Goal: Transaction & Acquisition: Purchase product/service

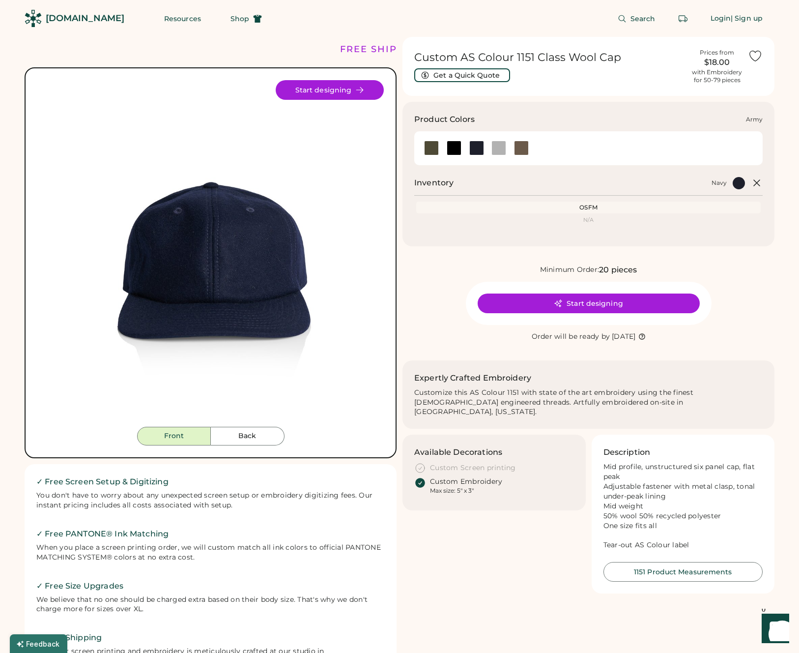
click at [430, 147] on div at bounding box center [431, 148] width 15 height 15
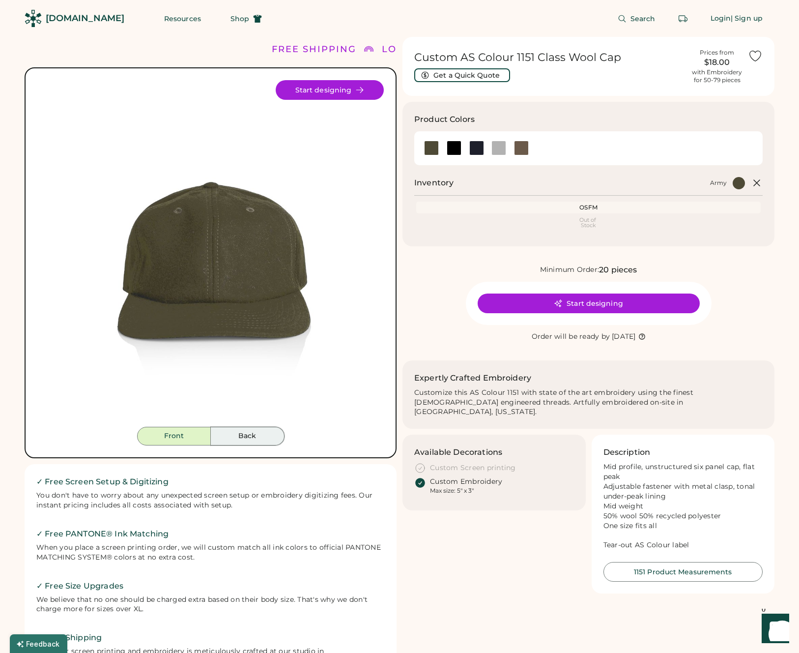
drag, startPoint x: 253, startPoint y: 431, endPoint x: 219, endPoint y: 431, distance: 33.4
click at [253, 431] on button "Back" at bounding box center [248, 436] width 74 height 19
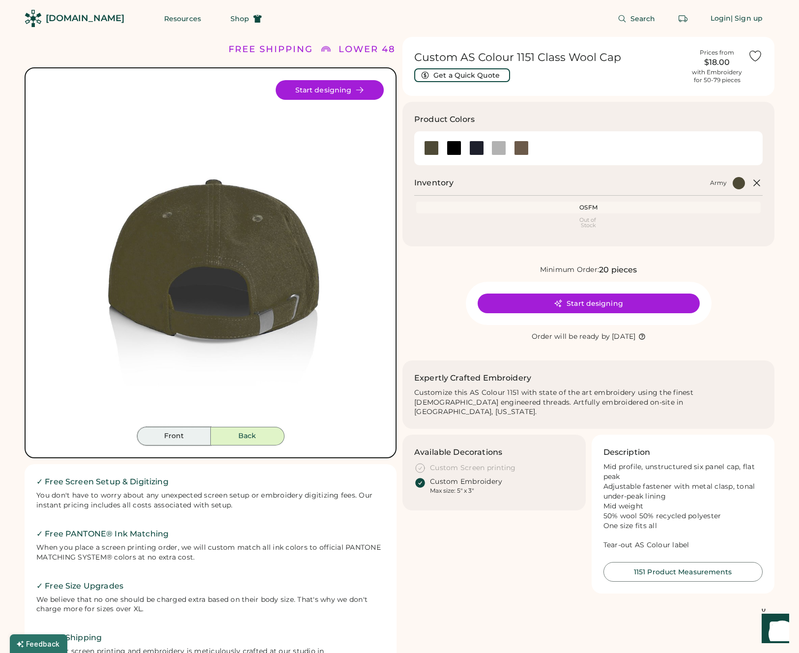
click at [190, 431] on button "Front" at bounding box center [174, 436] width 74 height 19
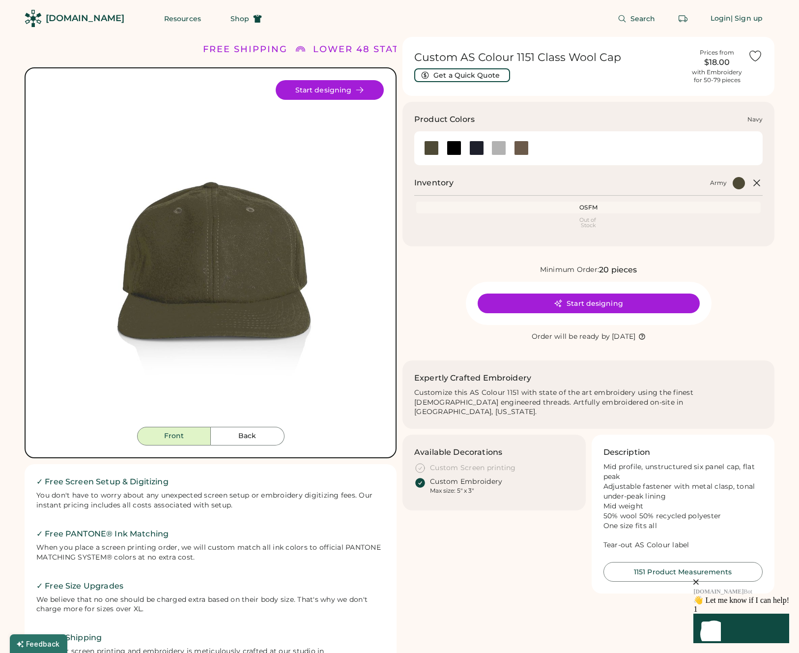
click at [474, 149] on div at bounding box center [476, 148] width 15 height 15
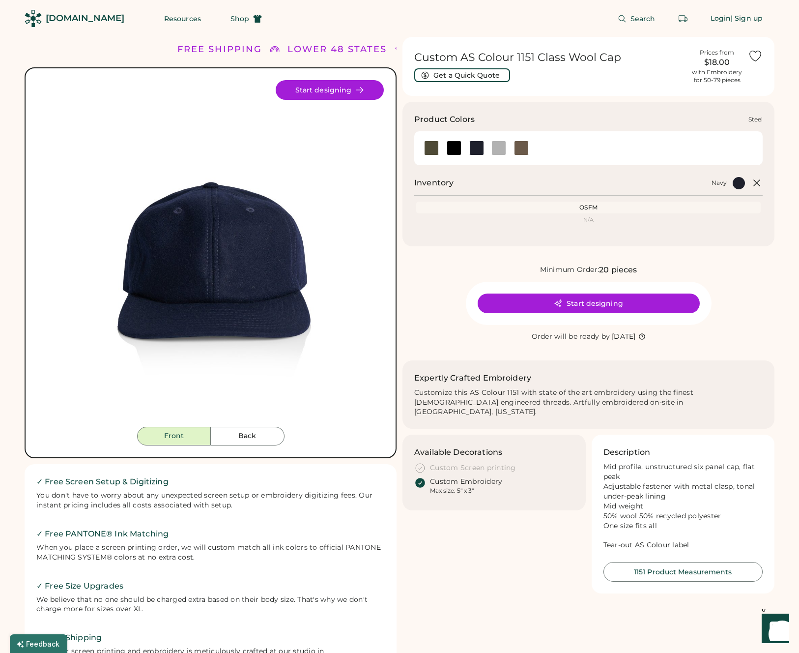
click at [501, 148] on div at bounding box center [498, 148] width 15 height 15
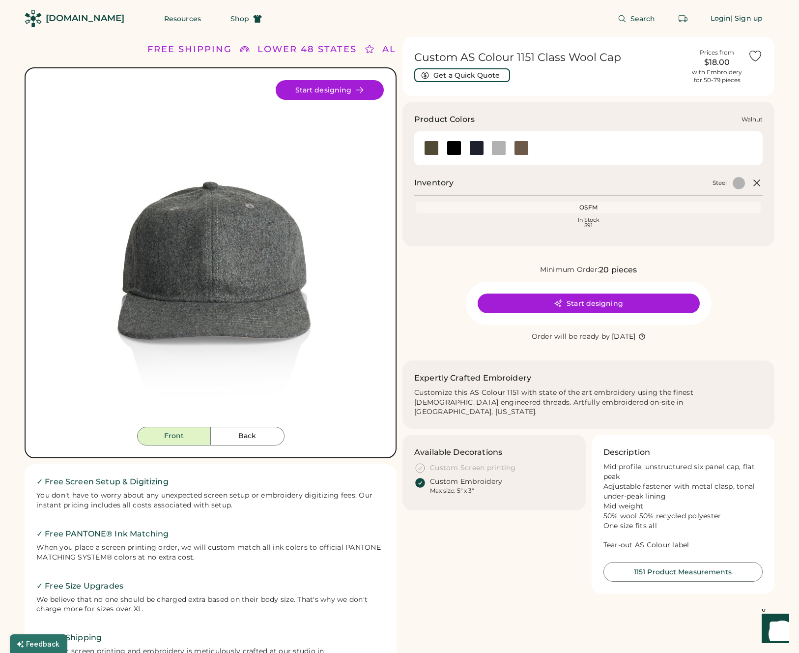
click at [521, 151] on div at bounding box center [521, 148] width 15 height 15
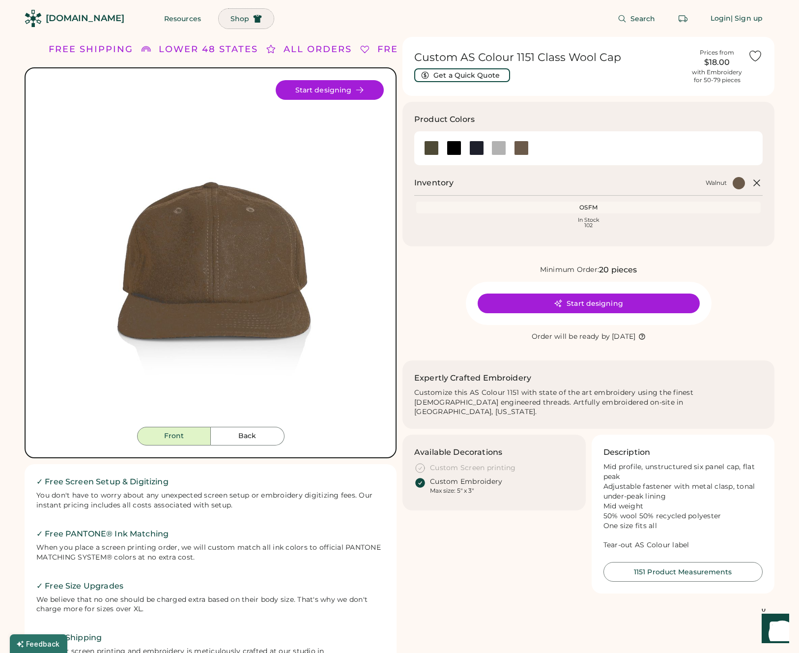
click at [253, 19] on icon at bounding box center [257, 18] width 9 height 9
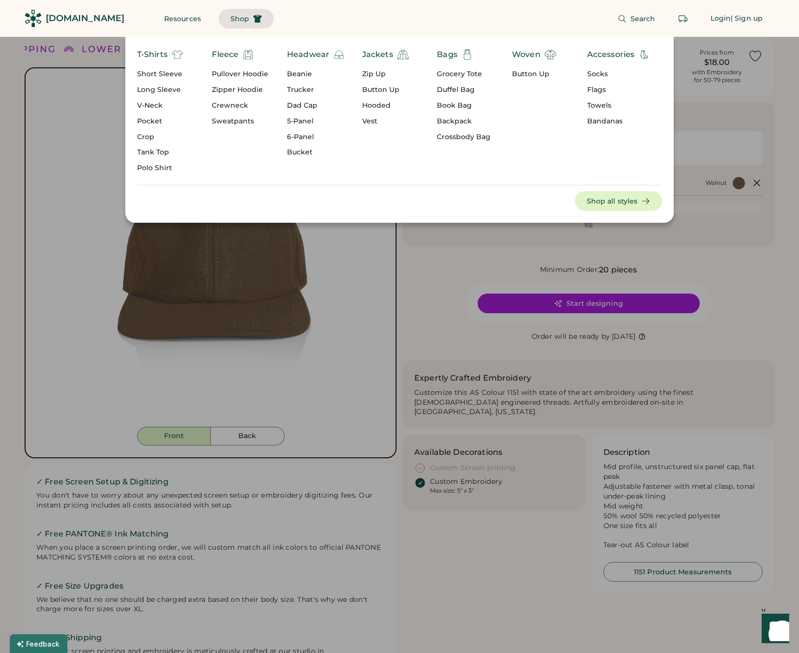
click at [302, 103] on div "Dad Cap" at bounding box center [316, 106] width 58 height 10
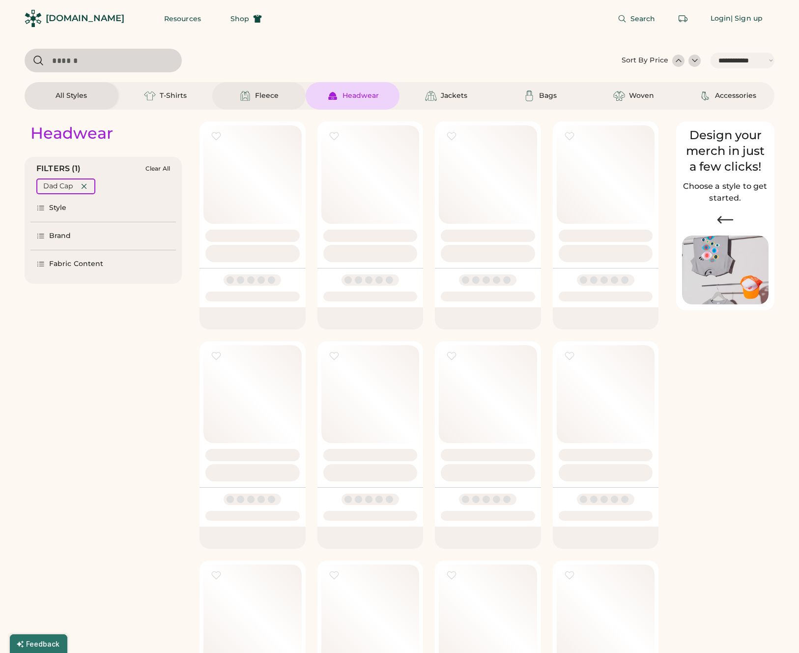
select select "*****"
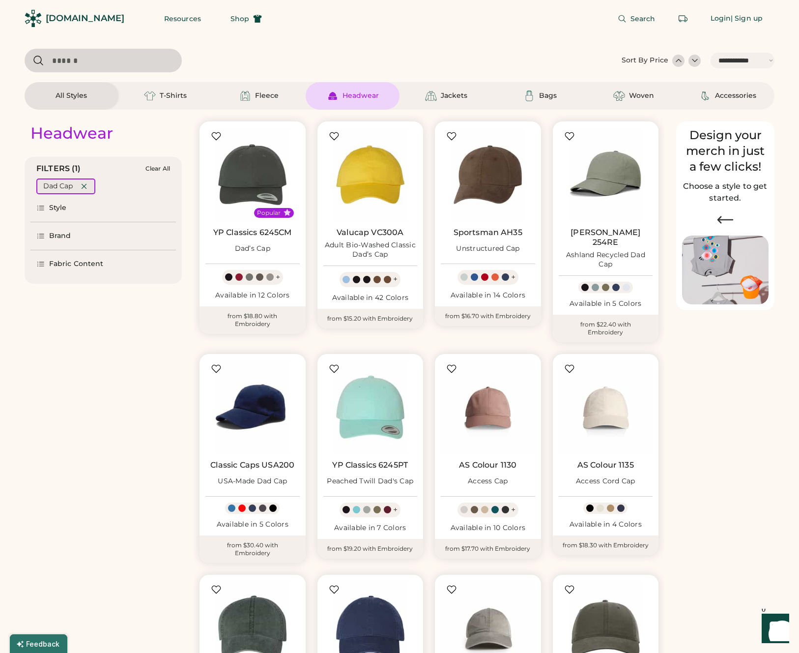
click at [86, 186] on icon at bounding box center [84, 186] width 9 height 9
select select "*"
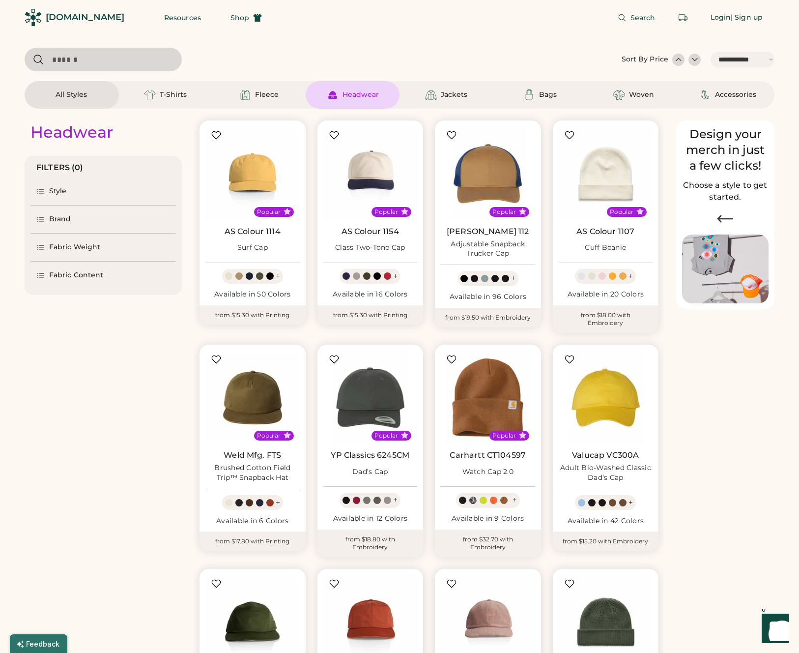
select select "*****"
select select "*"
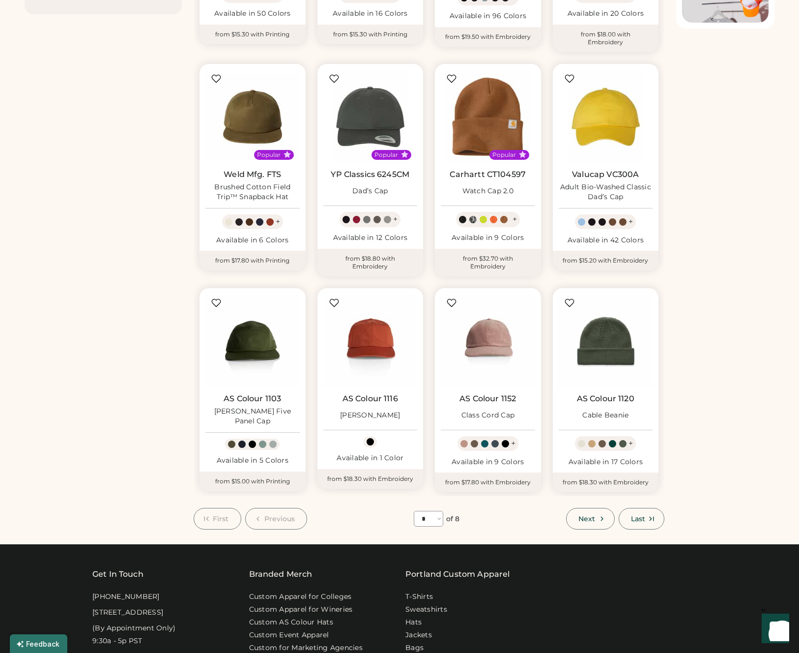
scroll to position [283, 0]
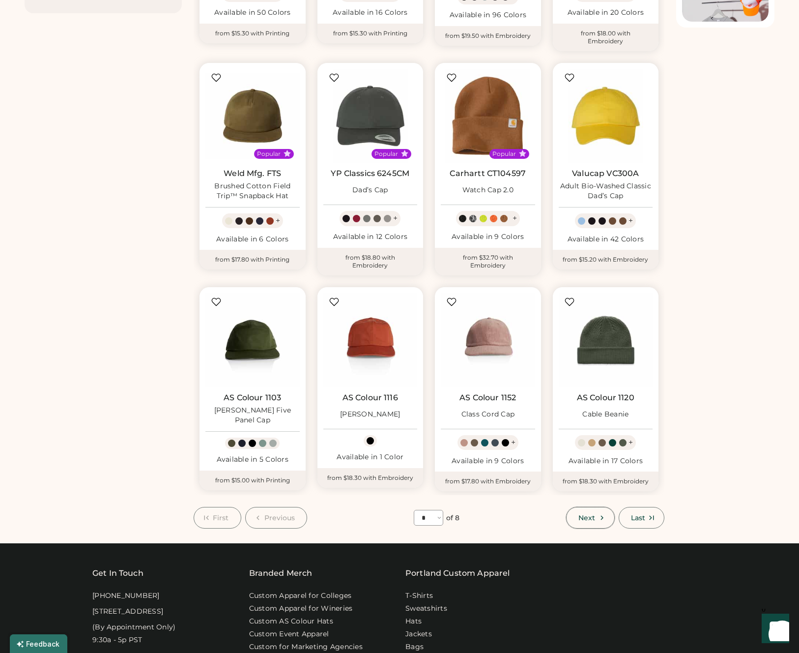
click at [602, 513] on icon at bounding box center [602, 517] width 9 height 9
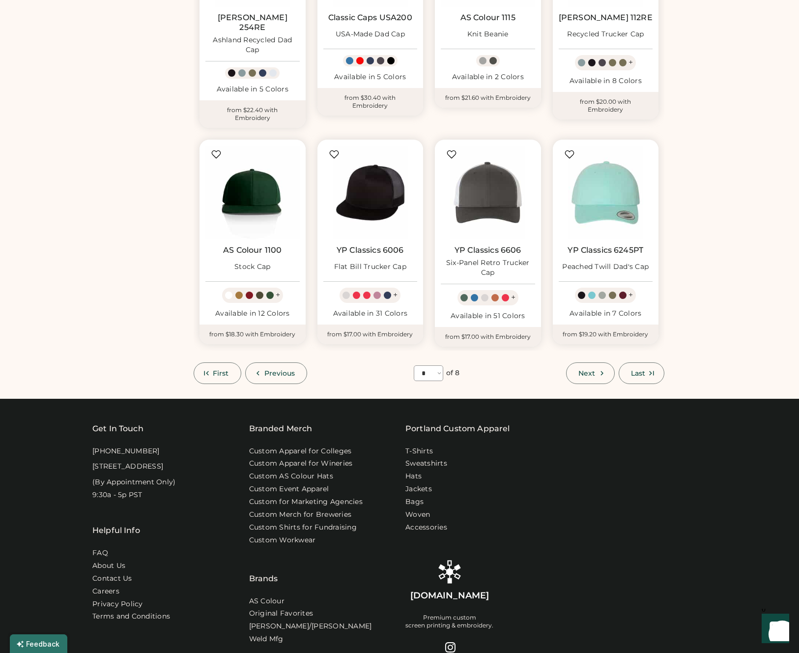
scroll to position [439, 0]
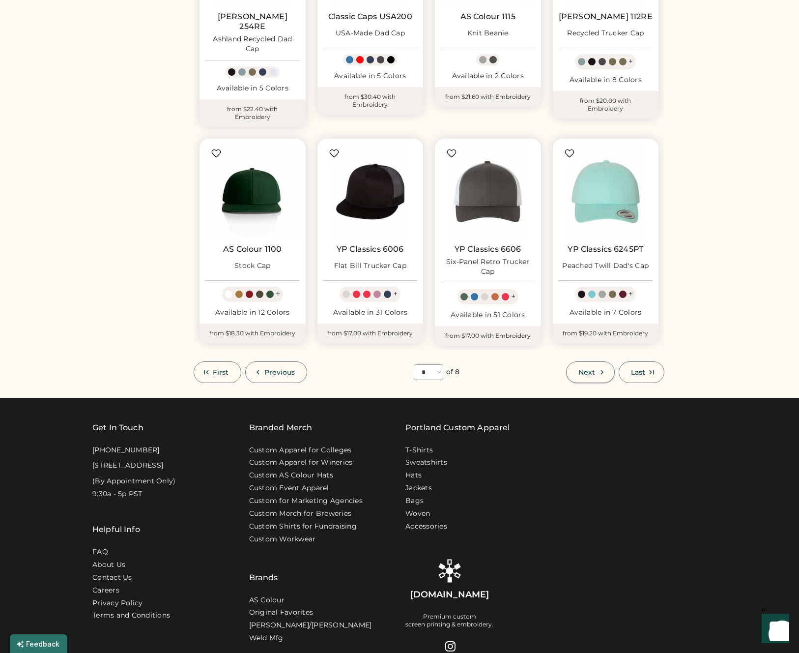
click at [596, 361] on button "Next" at bounding box center [590, 372] width 48 height 22
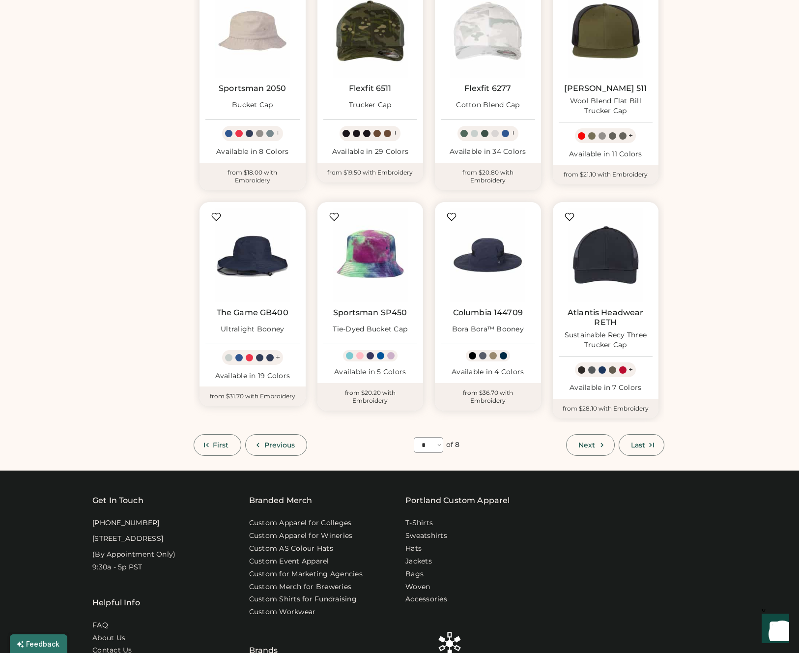
scroll to position [378, 0]
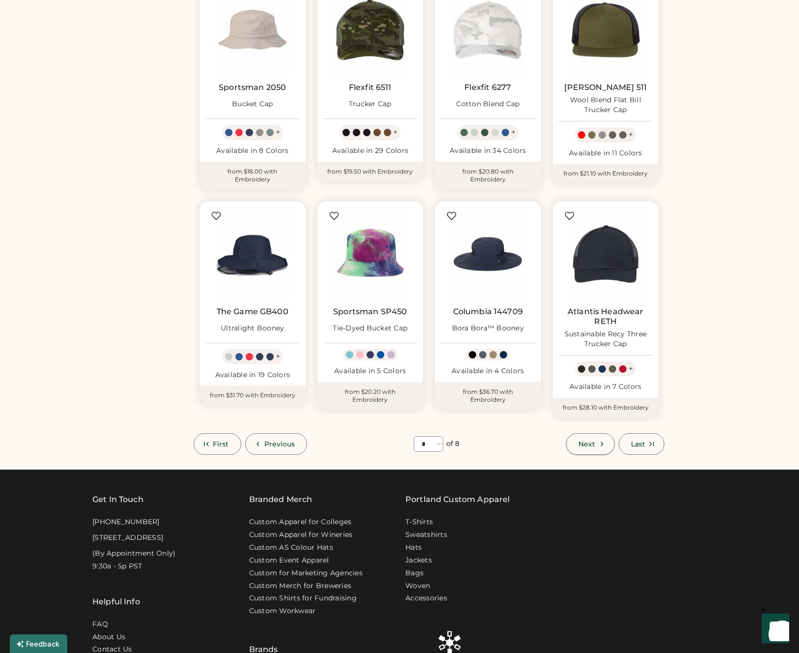
click at [594, 443] on span "Next" at bounding box center [586, 443] width 17 height 7
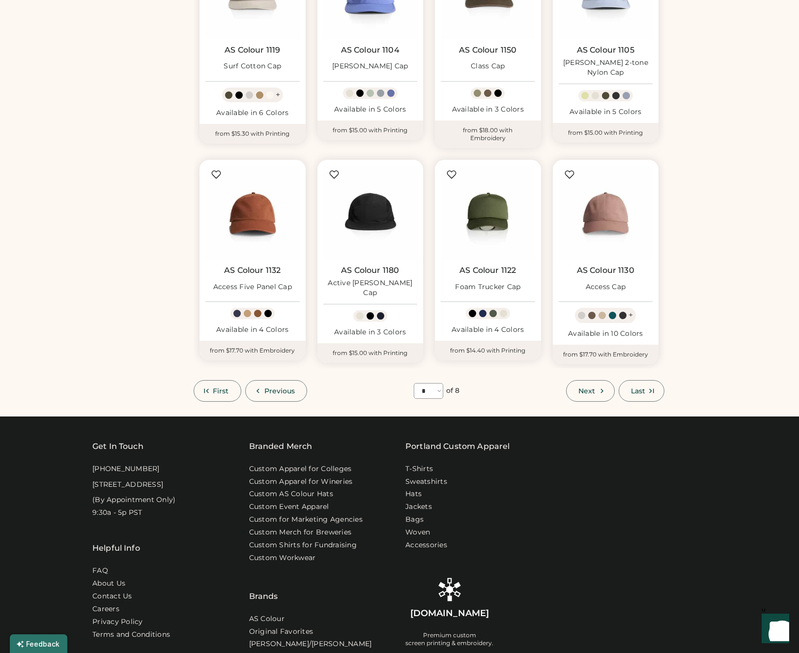
scroll to position [403, 0]
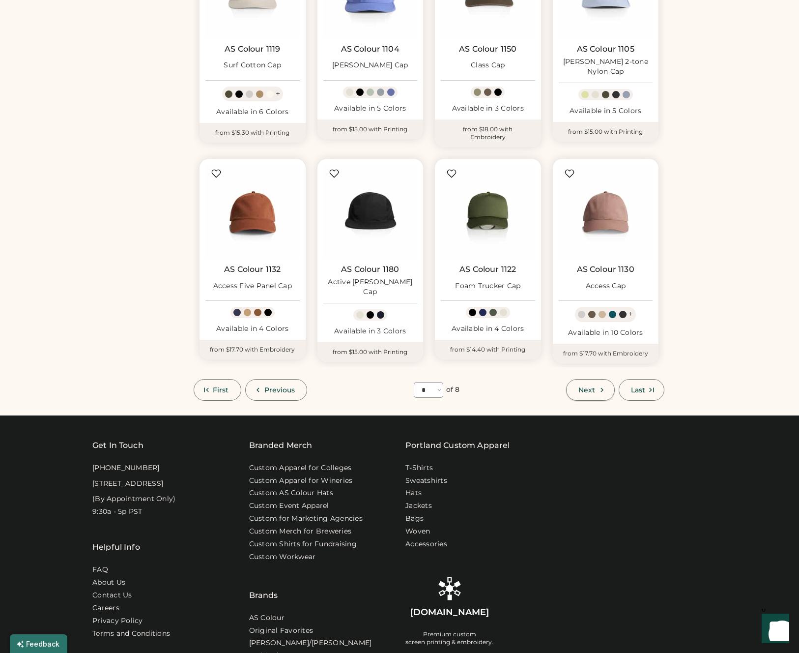
click at [607, 383] on button "Next" at bounding box center [590, 390] width 48 height 22
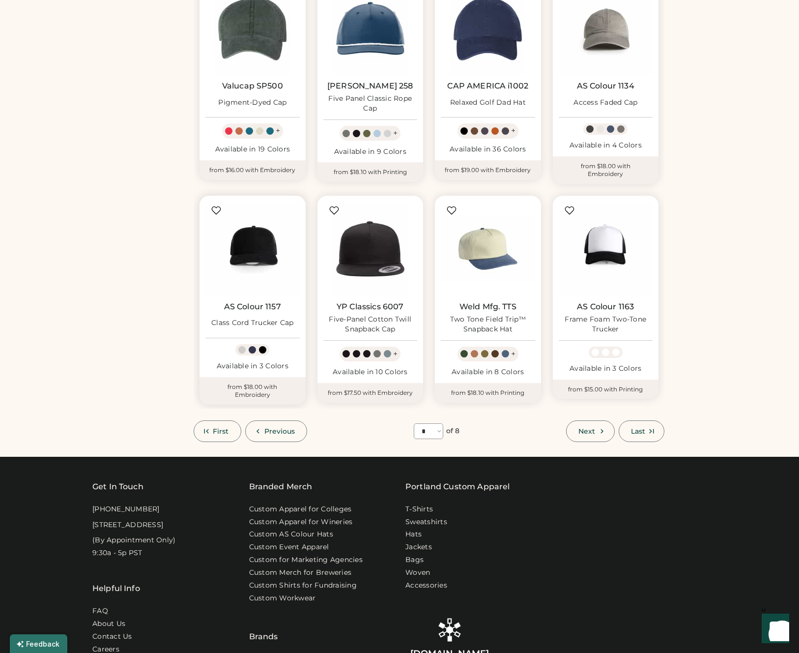
scroll to position [367, 0]
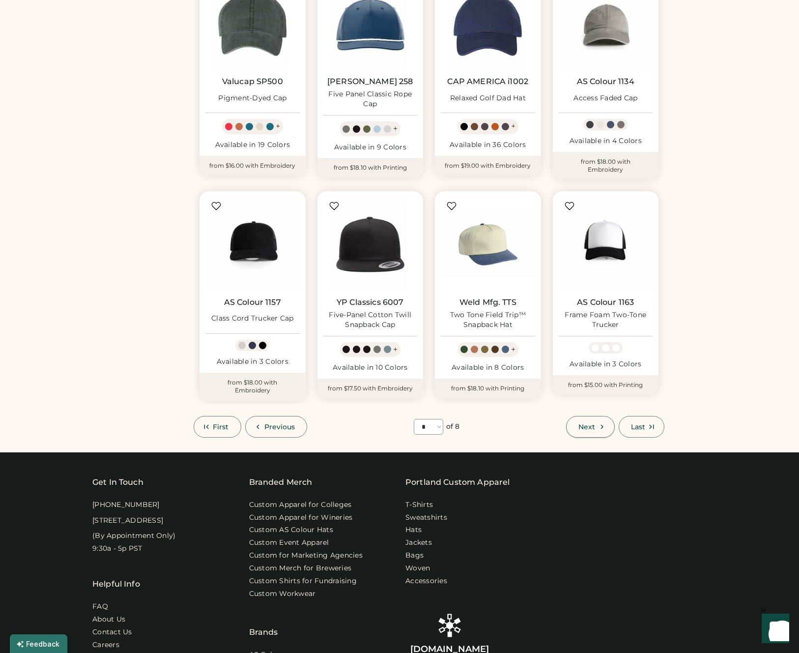
click at [583, 423] on span "Next" at bounding box center [586, 426] width 17 height 7
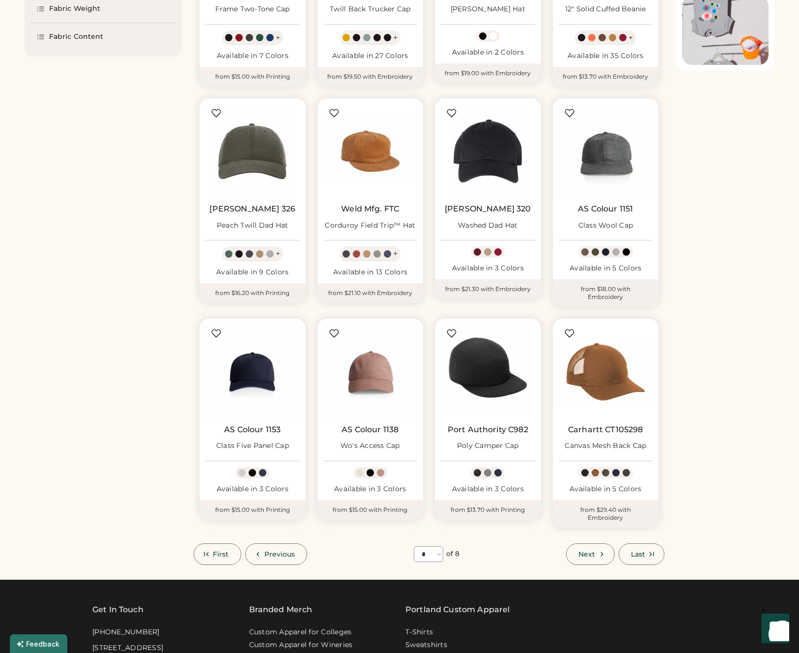
scroll to position [229, 0]
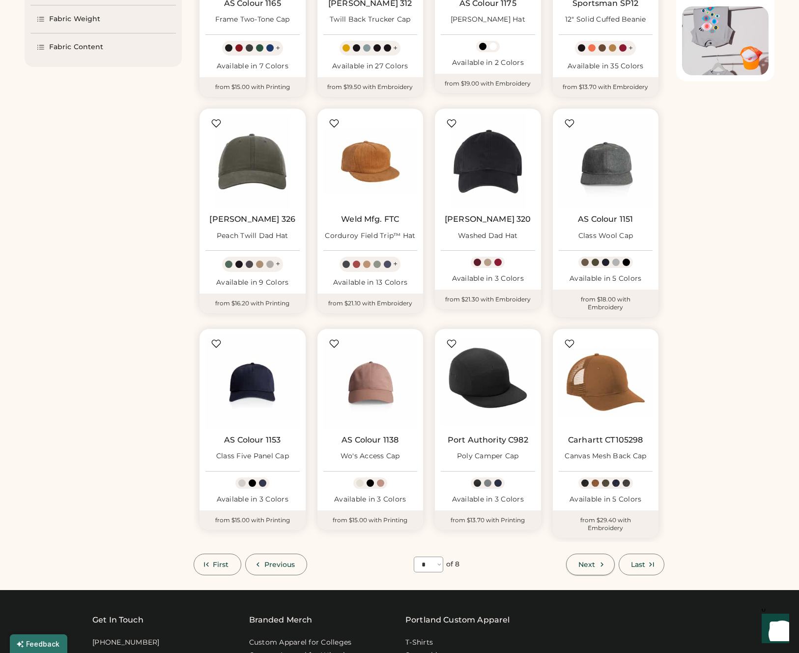
click at [604, 561] on icon at bounding box center [602, 564] width 9 height 9
select select "*"
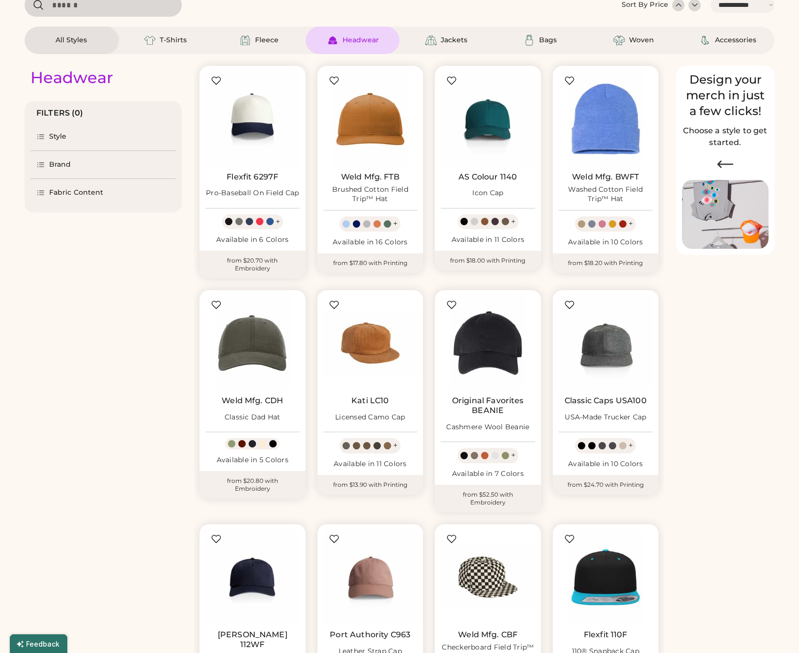
scroll to position [43, 0]
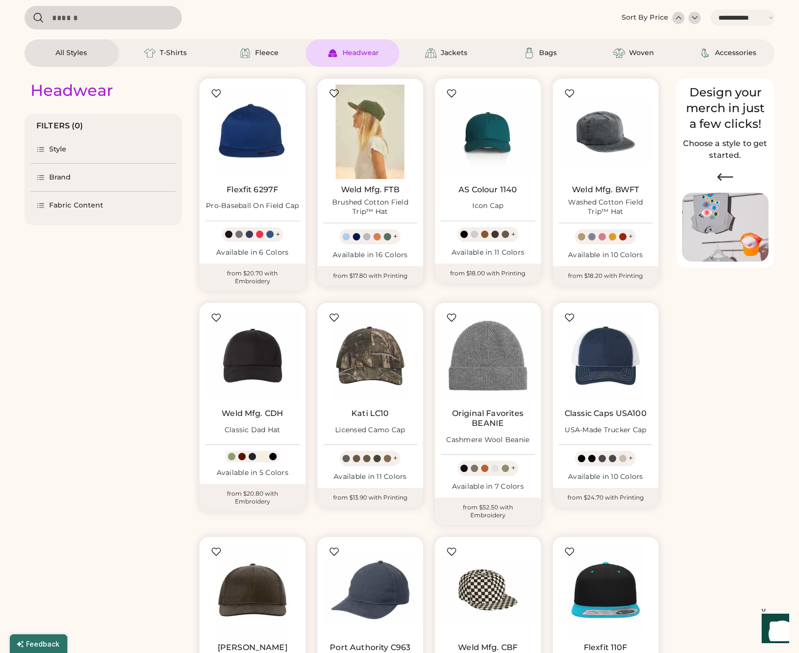
click at [358, 146] on img at bounding box center [370, 132] width 94 height 94
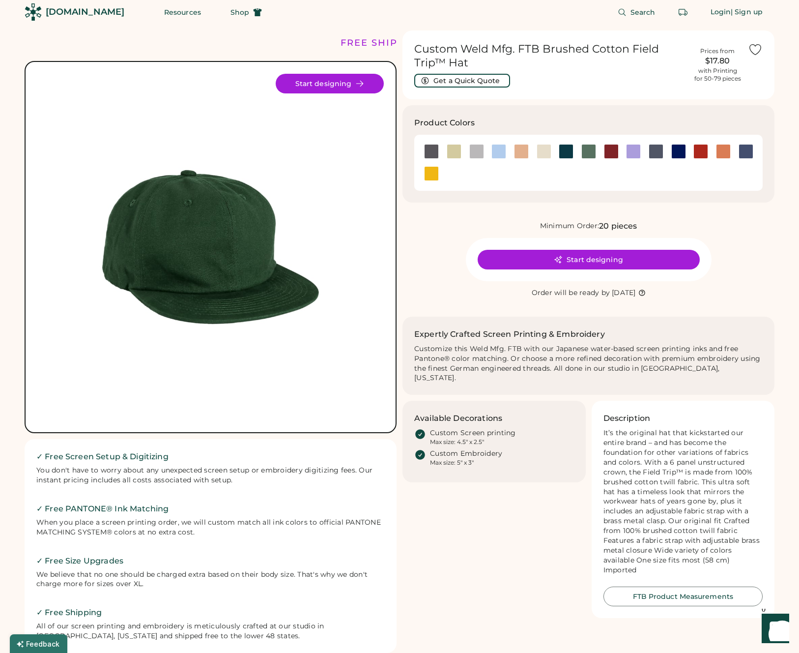
scroll to position [8, 0]
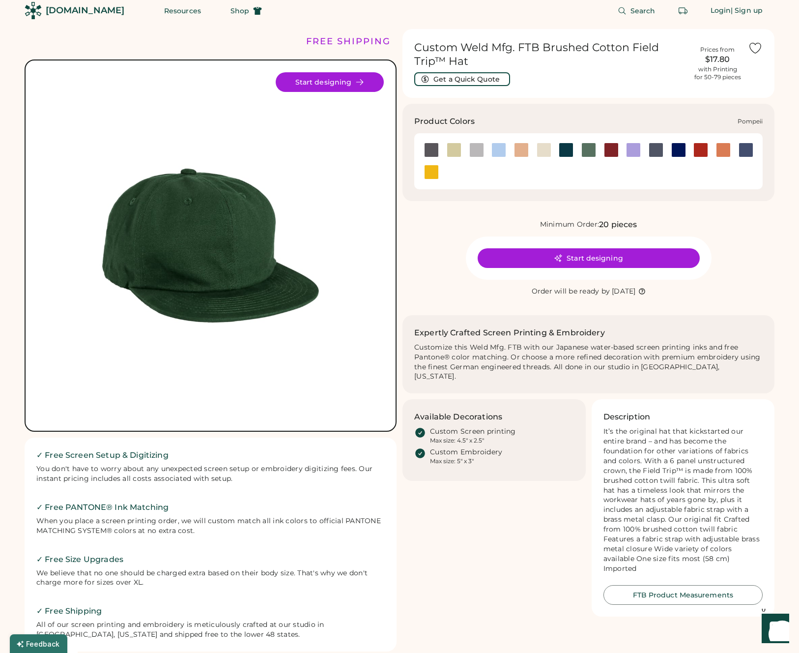
click at [697, 149] on div at bounding box center [700, 150] width 15 height 15
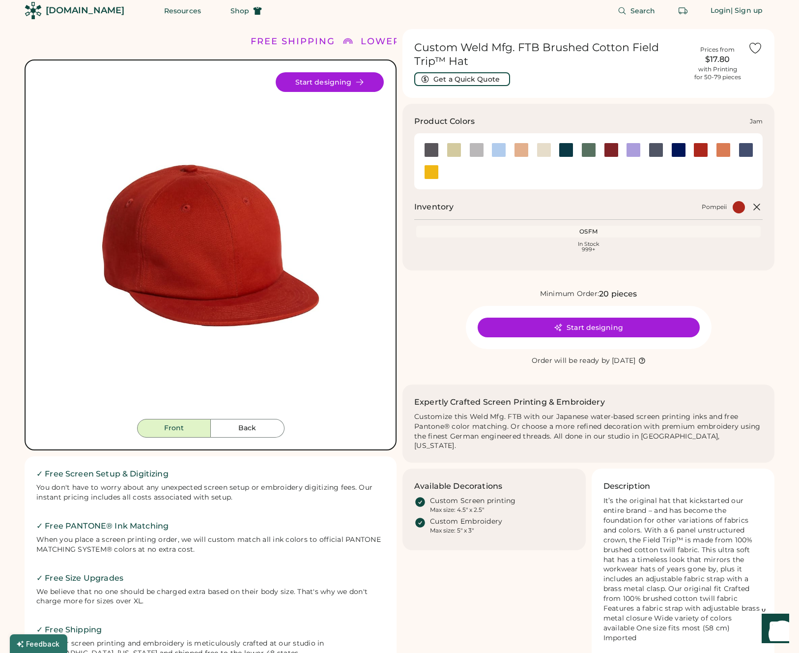
click at [608, 154] on div at bounding box center [611, 150] width 15 height 15
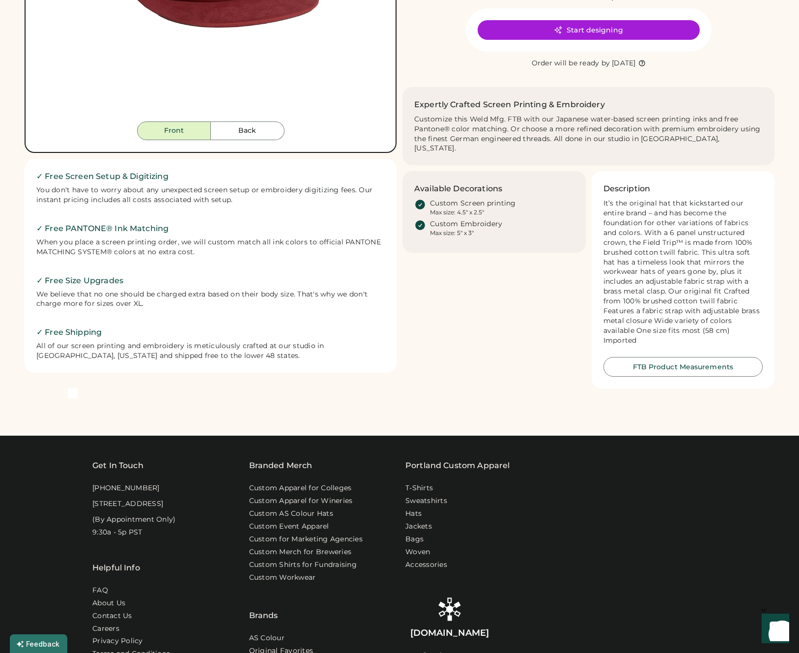
scroll to position [387, 0]
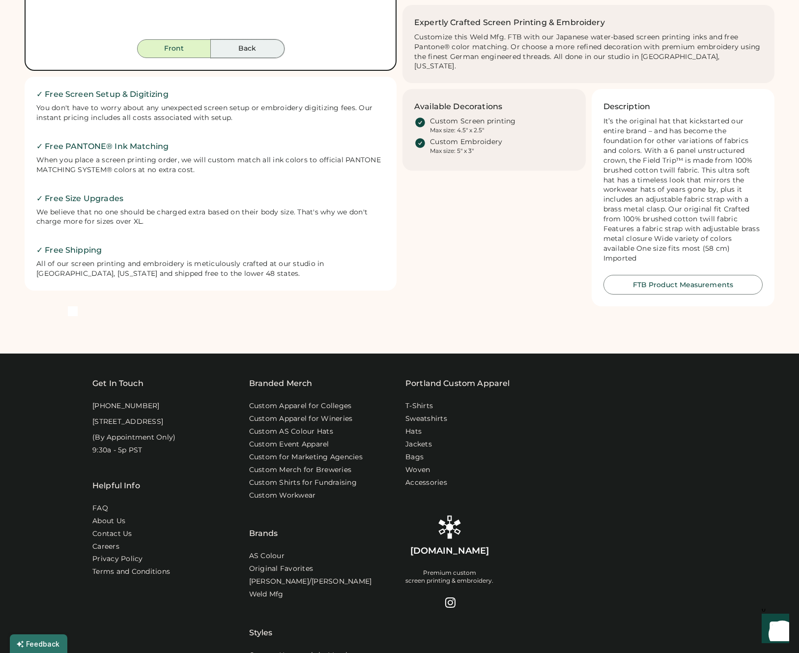
click at [243, 50] on button "Back" at bounding box center [248, 48] width 74 height 19
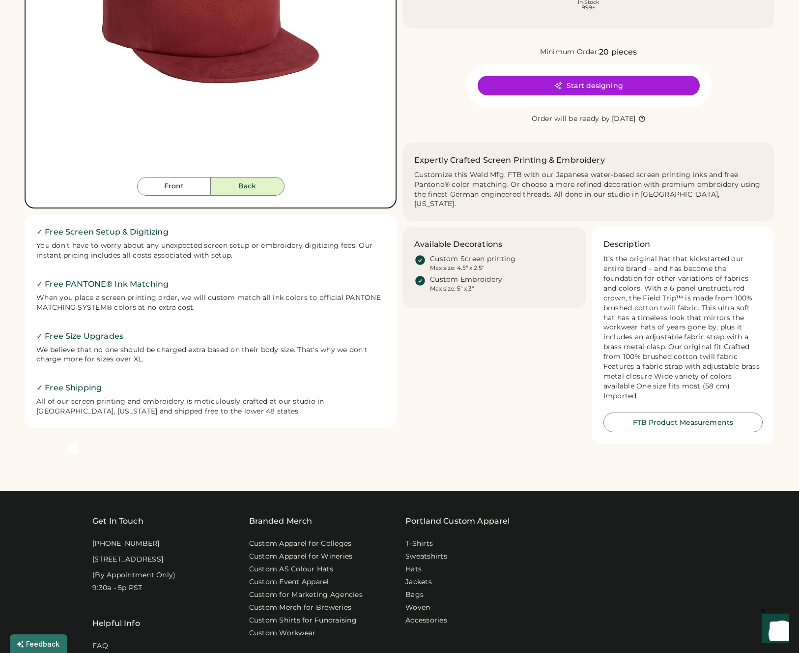
scroll to position [0, 0]
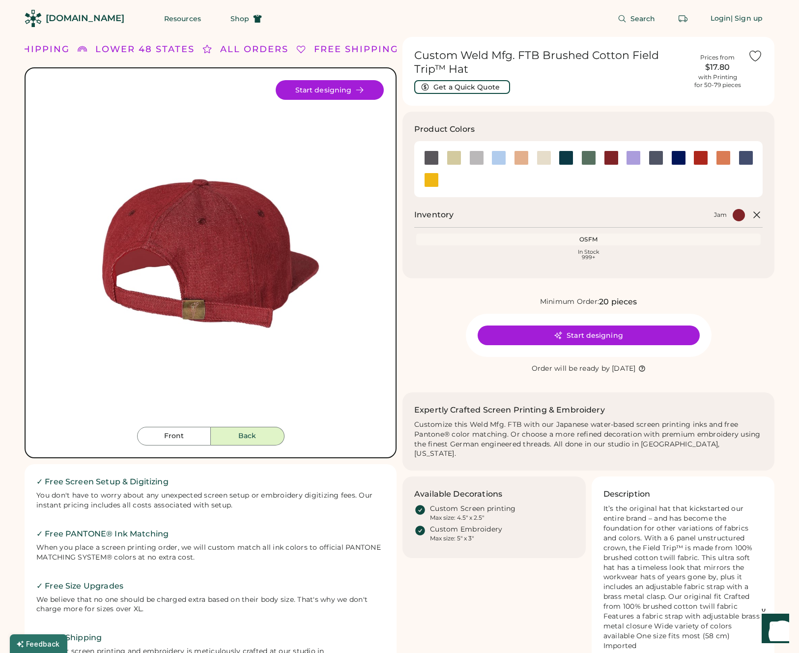
click at [74, 21] on div "[DOMAIN_NAME]" at bounding box center [85, 18] width 79 height 12
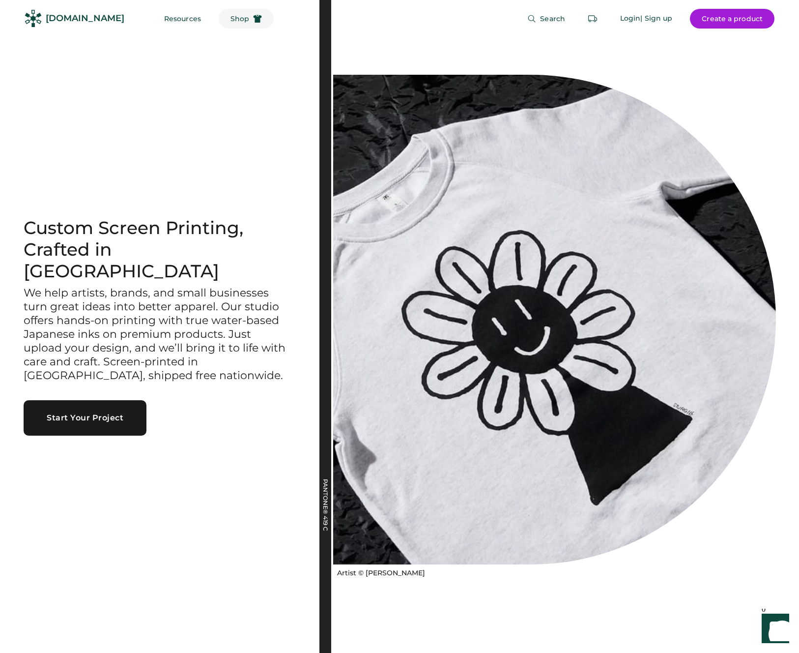
click at [234, 23] on button "Shop" at bounding box center [246, 19] width 55 height 20
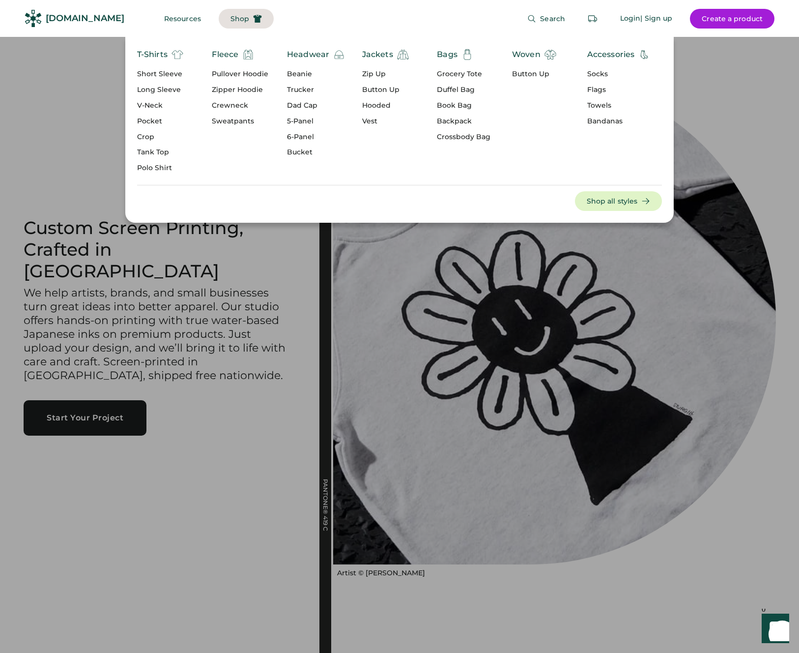
click at [601, 91] on div "Flags" at bounding box center [618, 90] width 63 height 10
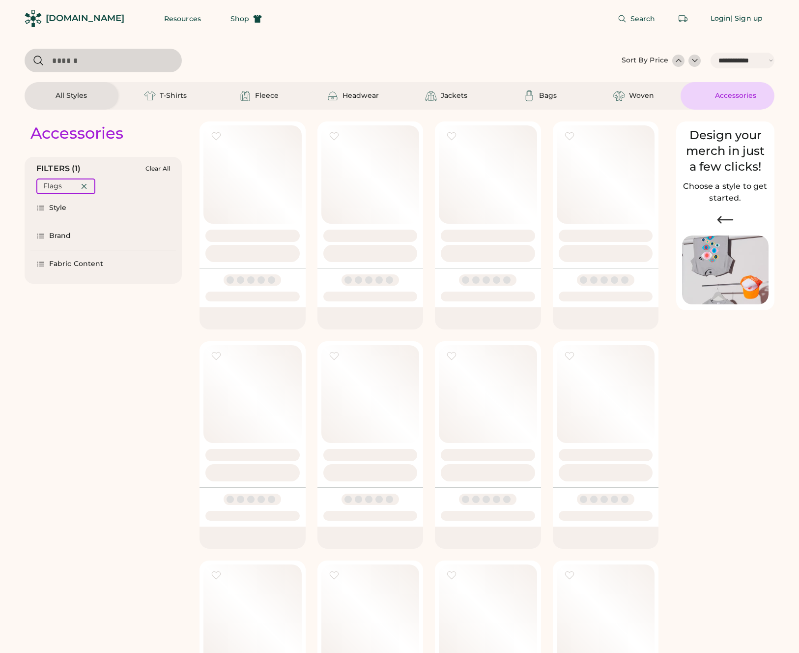
select select "*****"
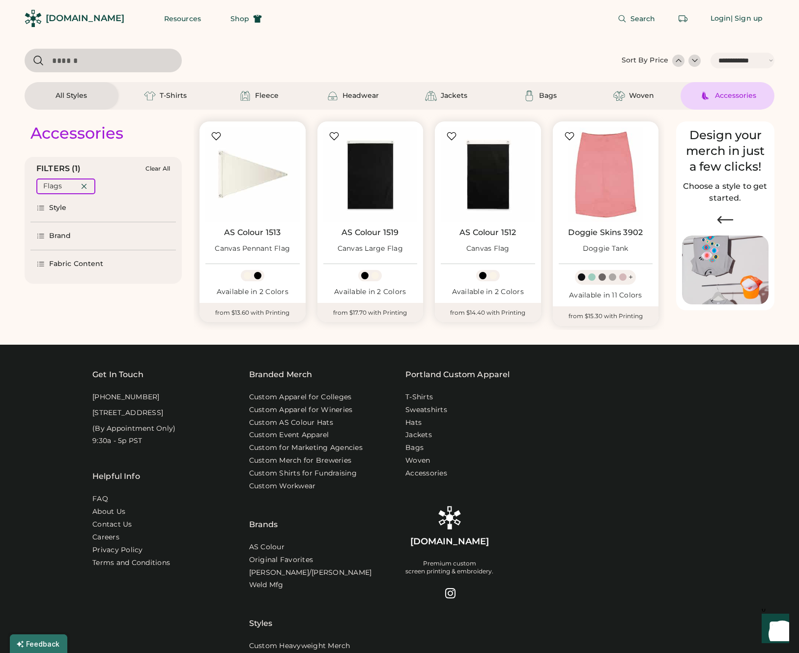
click at [227, 191] on img at bounding box center [252, 174] width 94 height 94
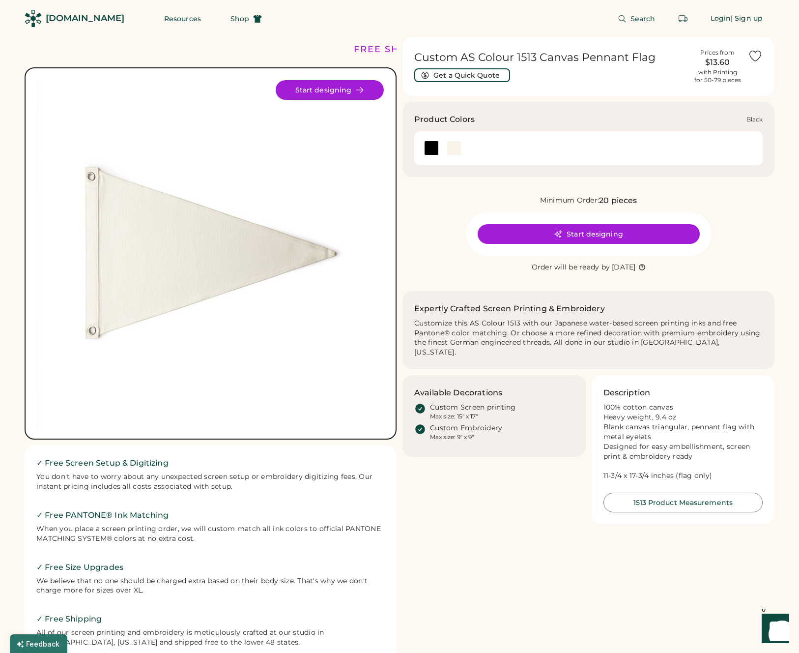
click at [436, 151] on div at bounding box center [431, 148] width 15 height 15
